Goal: Transaction & Acquisition: Subscribe to service/newsletter

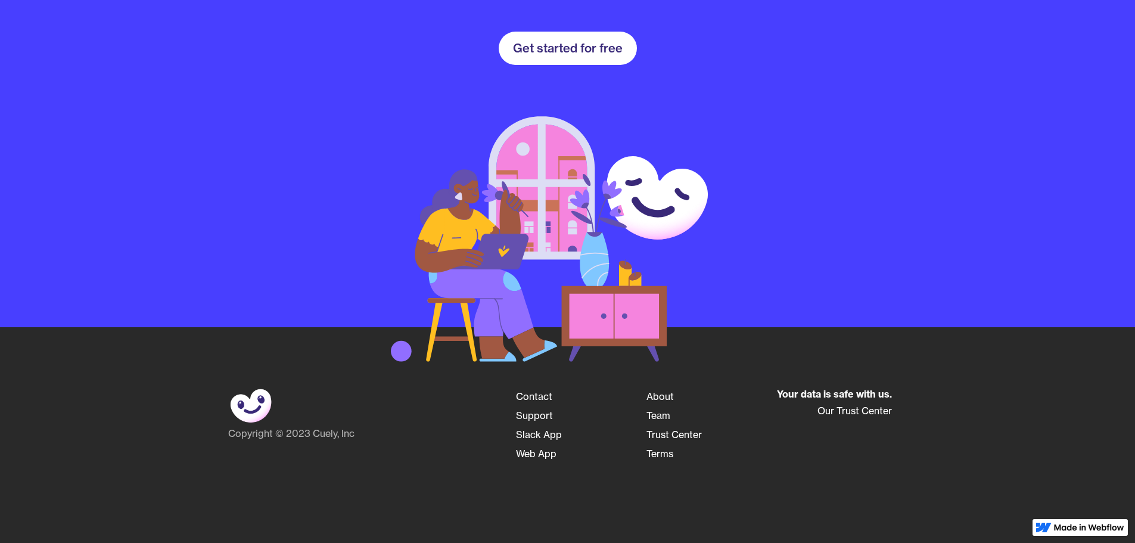
scroll to position [1789, 0]
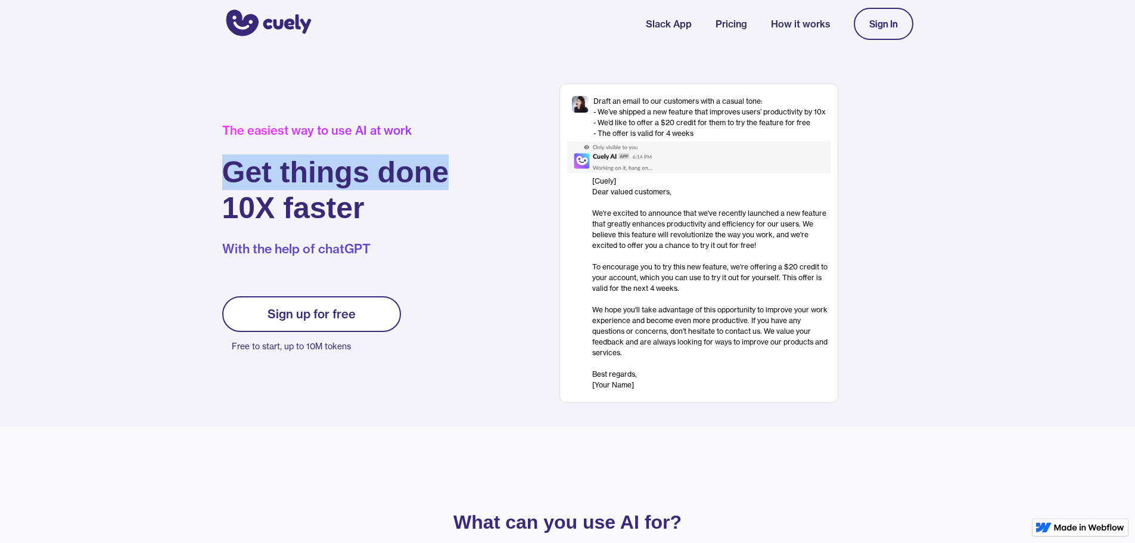
drag, startPoint x: 219, startPoint y: 171, endPoint x: 450, endPoint y: 189, distance: 231.3
click at [450, 189] on div "The easiest way to use AI at work Get things done 10X faster With the help of c…" at bounding box center [567, 242] width 715 height 319
drag, startPoint x: 378, startPoint y: 206, endPoint x: 216, endPoint y: 173, distance: 166.1
click at [222, 172] on h1 "Get things done 10X faster" at bounding box center [335, 190] width 227 height 72
click at [197, 188] on div "The easiest way to use AI at work Get things done 10X faster With the help of c…" at bounding box center [567, 237] width 1135 height 379
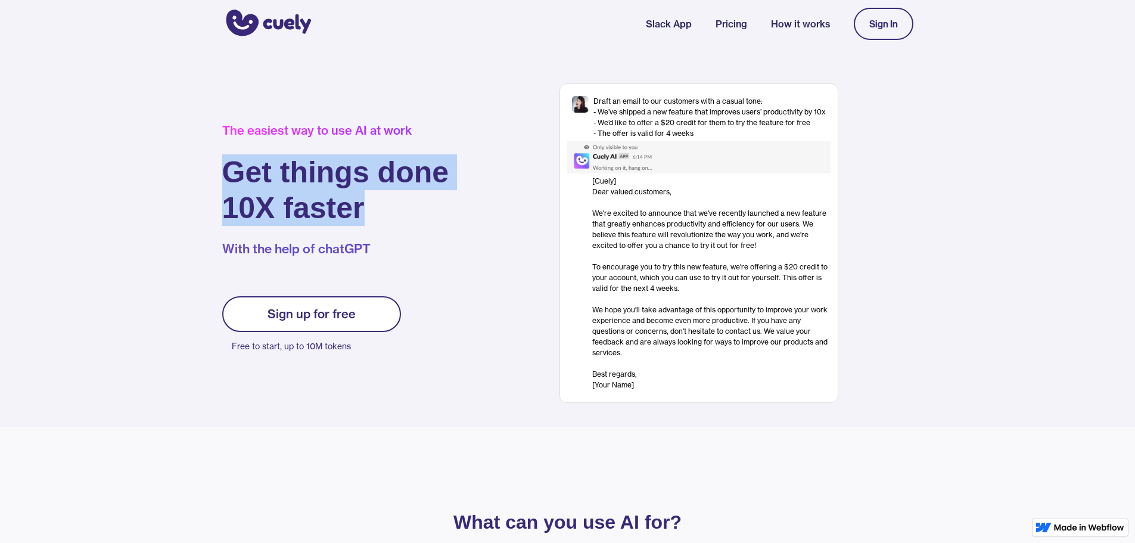
drag, startPoint x: 380, startPoint y: 211, endPoint x: 223, endPoint y: 175, distance: 160.7
click at [223, 175] on h1 "Get things done 10X faster" at bounding box center [335, 190] width 227 height 72
